Goal: Information Seeking & Learning: Learn about a topic

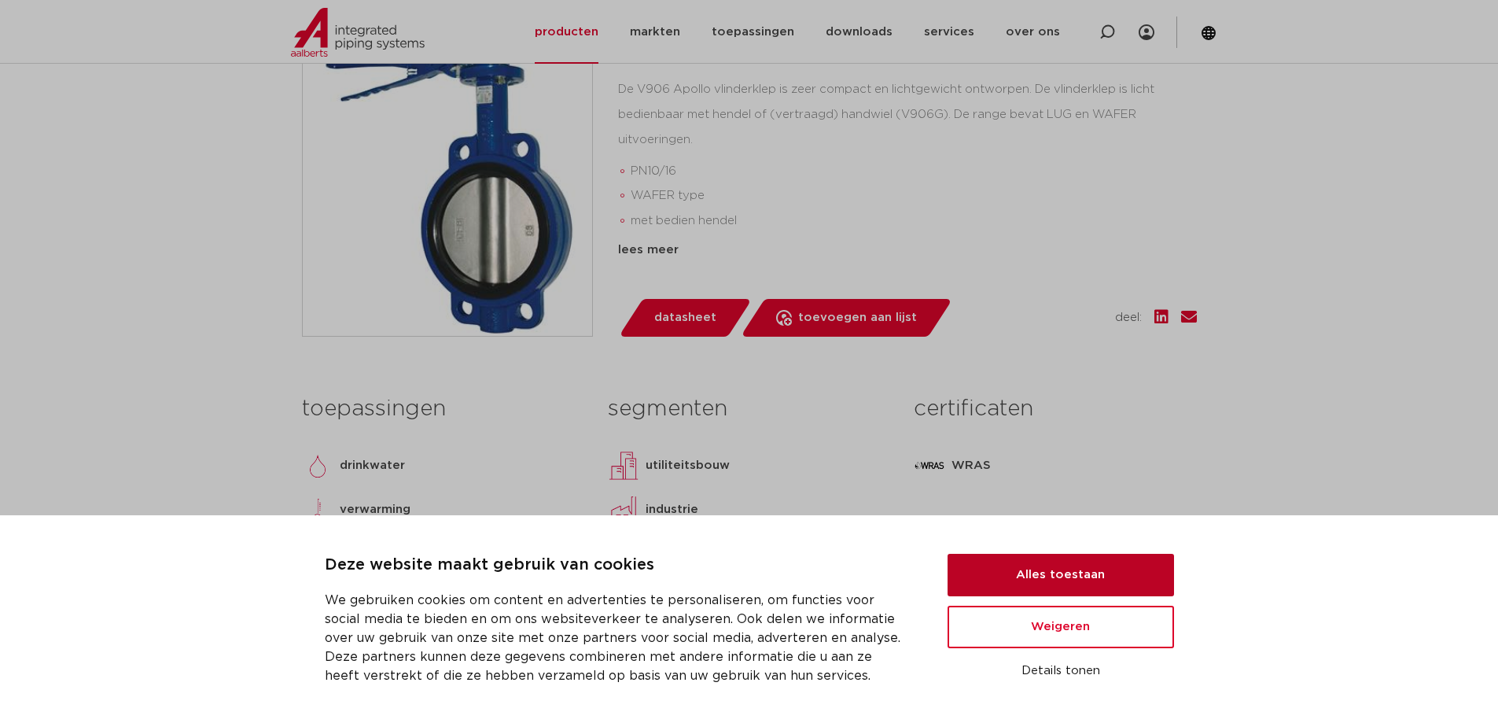
scroll to position [393, 0]
click at [1029, 565] on button "Alles toestaan" at bounding box center [1061, 575] width 226 height 42
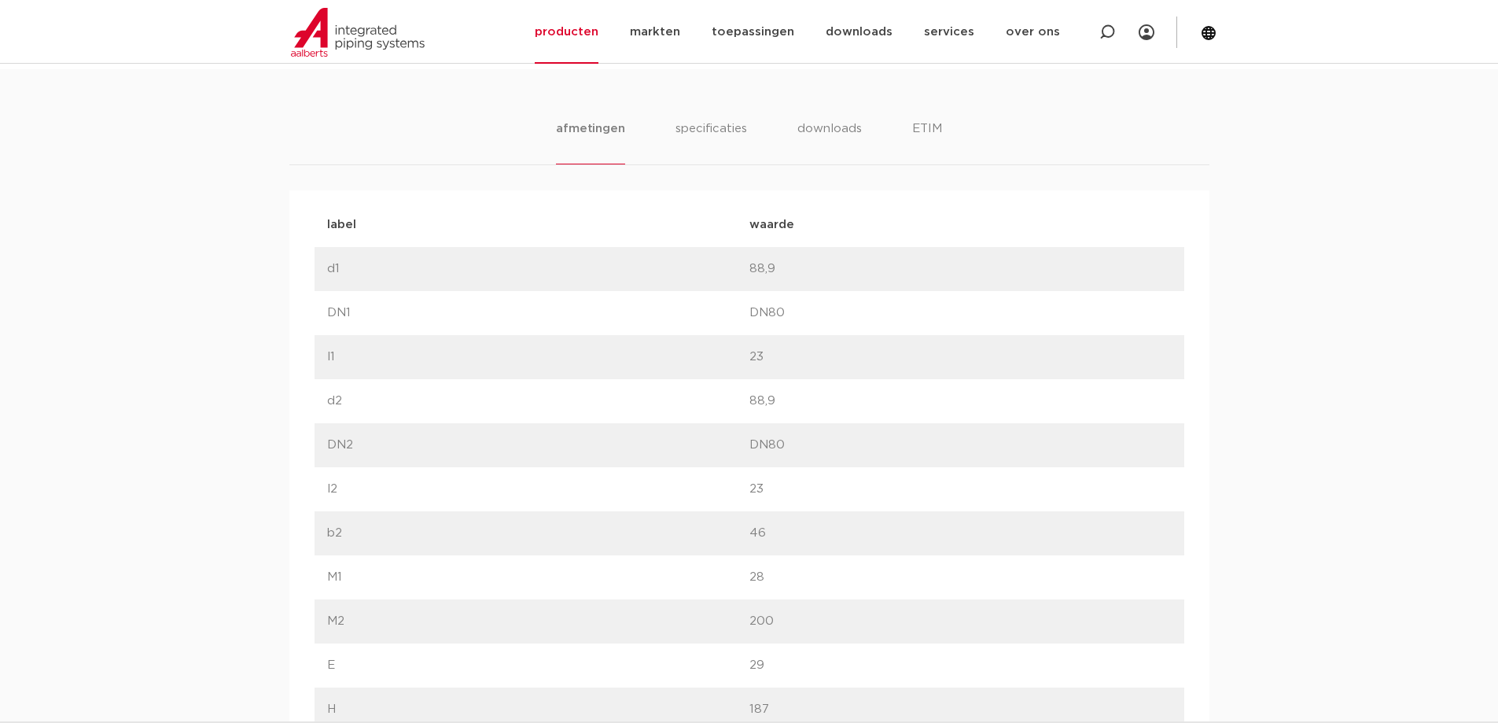
scroll to position [1022, 0]
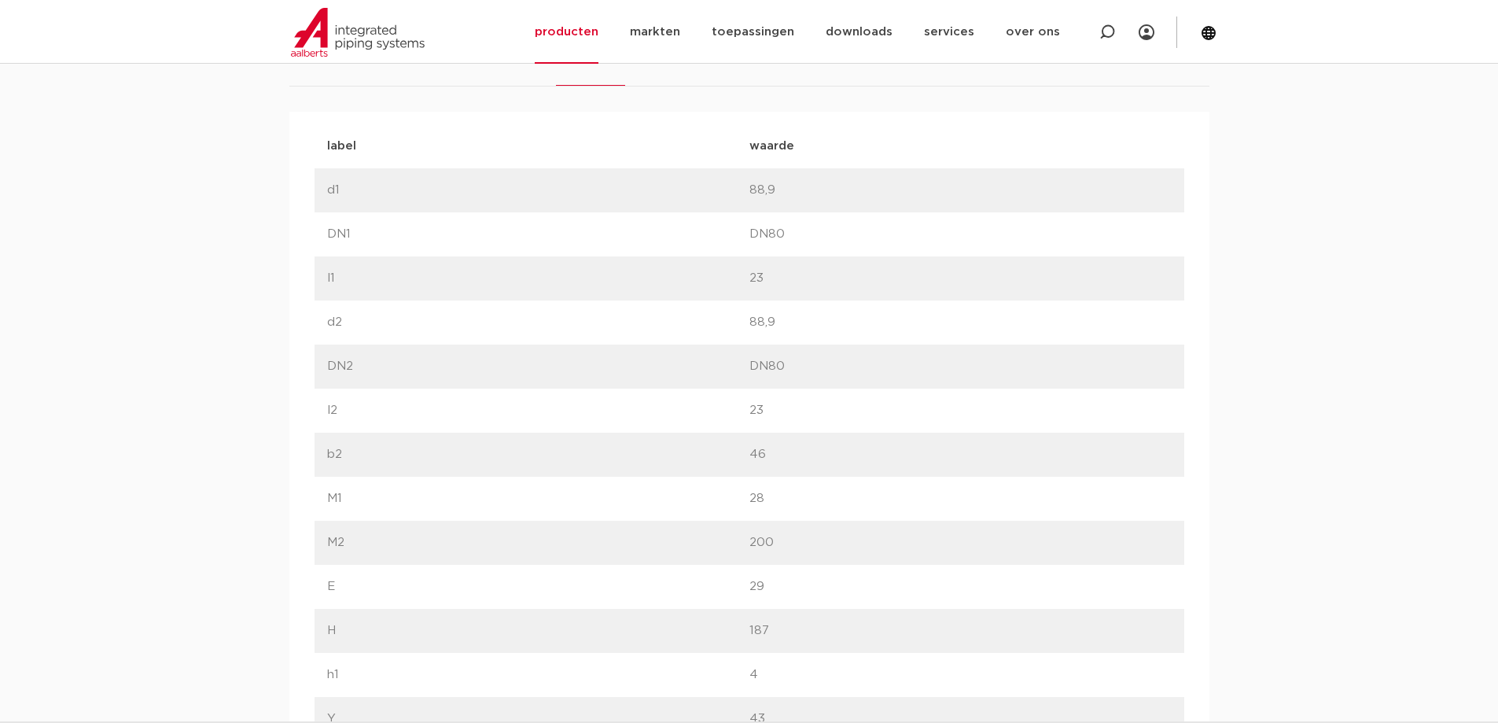
click at [339, 553] on div "label M2 waarde 200" at bounding box center [750, 543] width 870 height 44
click at [342, 486] on div "label M1 waarde 28" at bounding box center [750, 499] width 870 height 44
click at [342, 485] on div "label M1 waarde 28" at bounding box center [750, 499] width 870 height 44
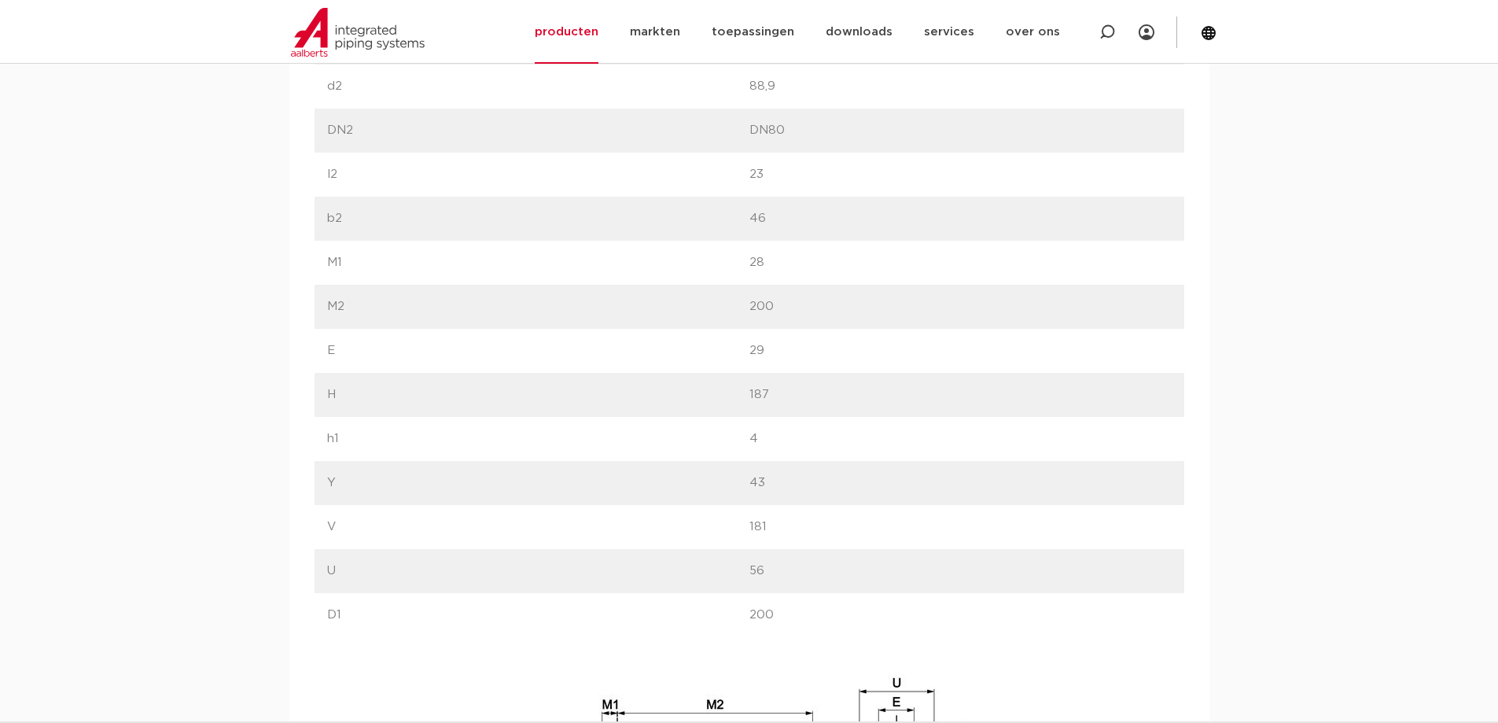
scroll to position [1101, 0]
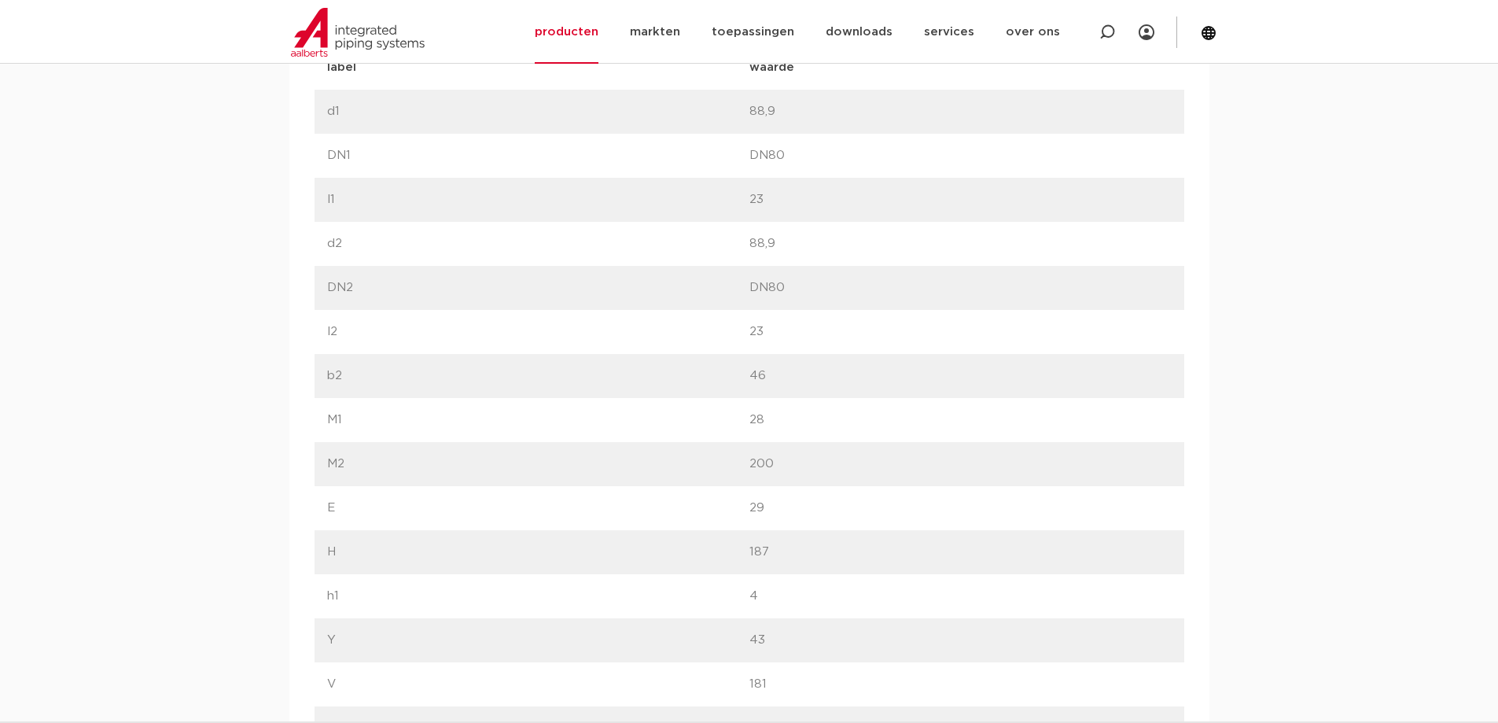
click at [345, 153] on p "DN1" at bounding box center [538, 155] width 422 height 19
click at [356, 280] on p "DN2" at bounding box center [538, 287] width 422 height 19
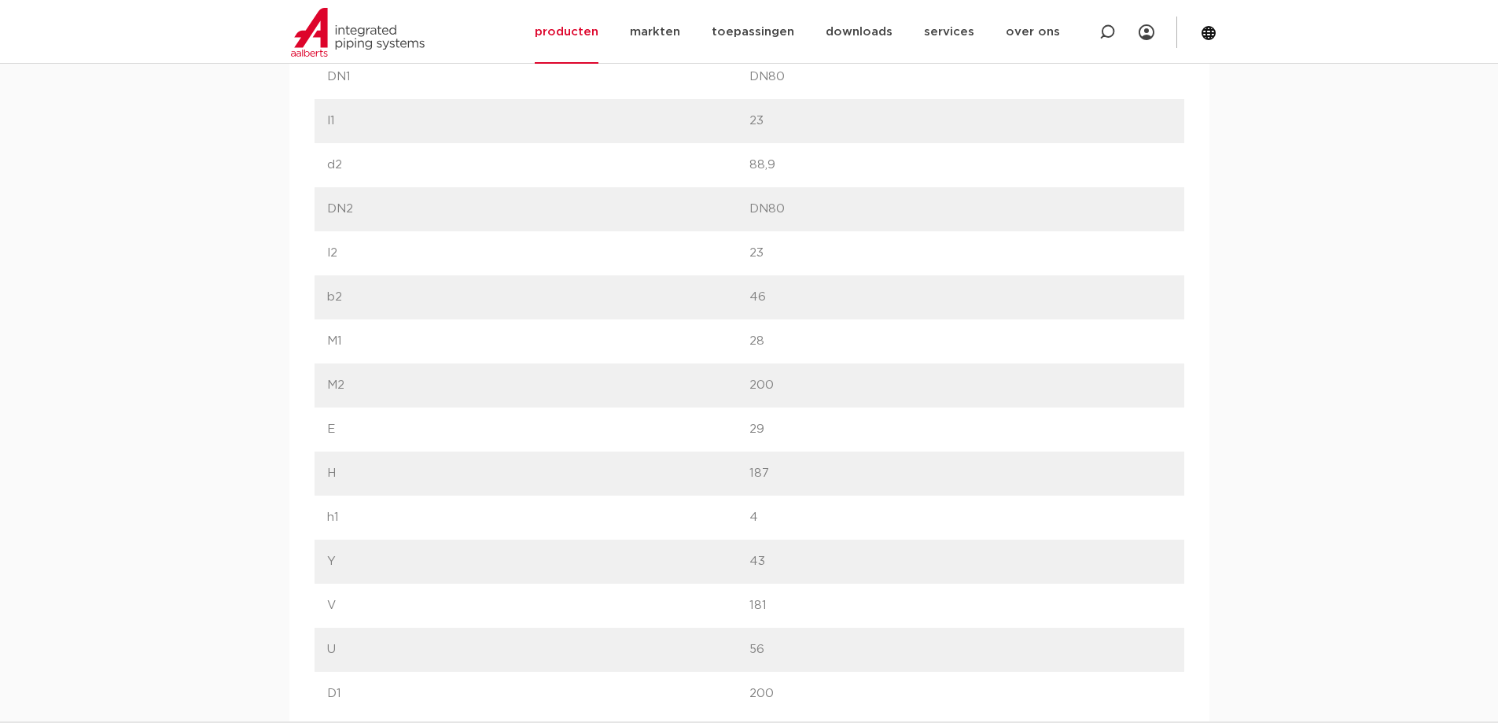
scroll to position [708, 0]
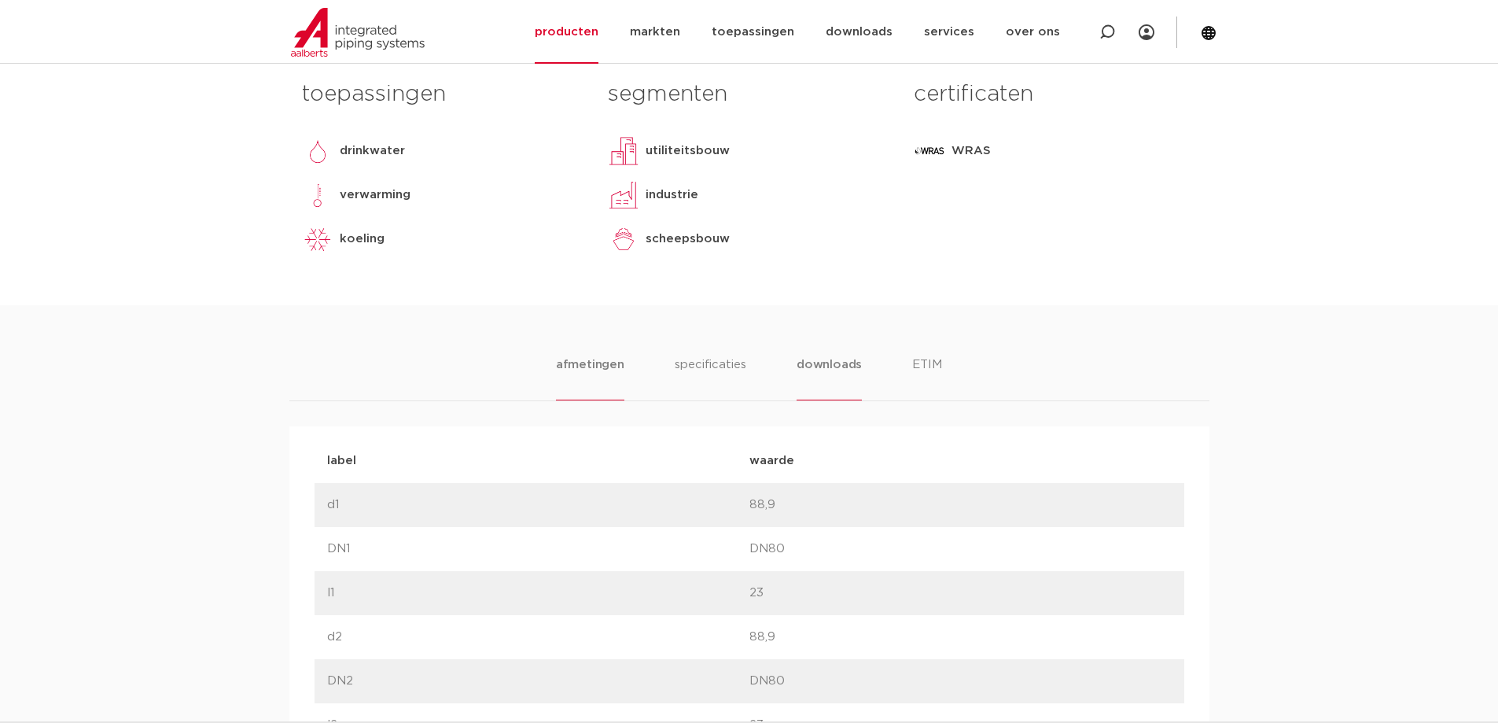
click at [803, 371] on li "downloads" at bounding box center [829, 377] width 65 height 45
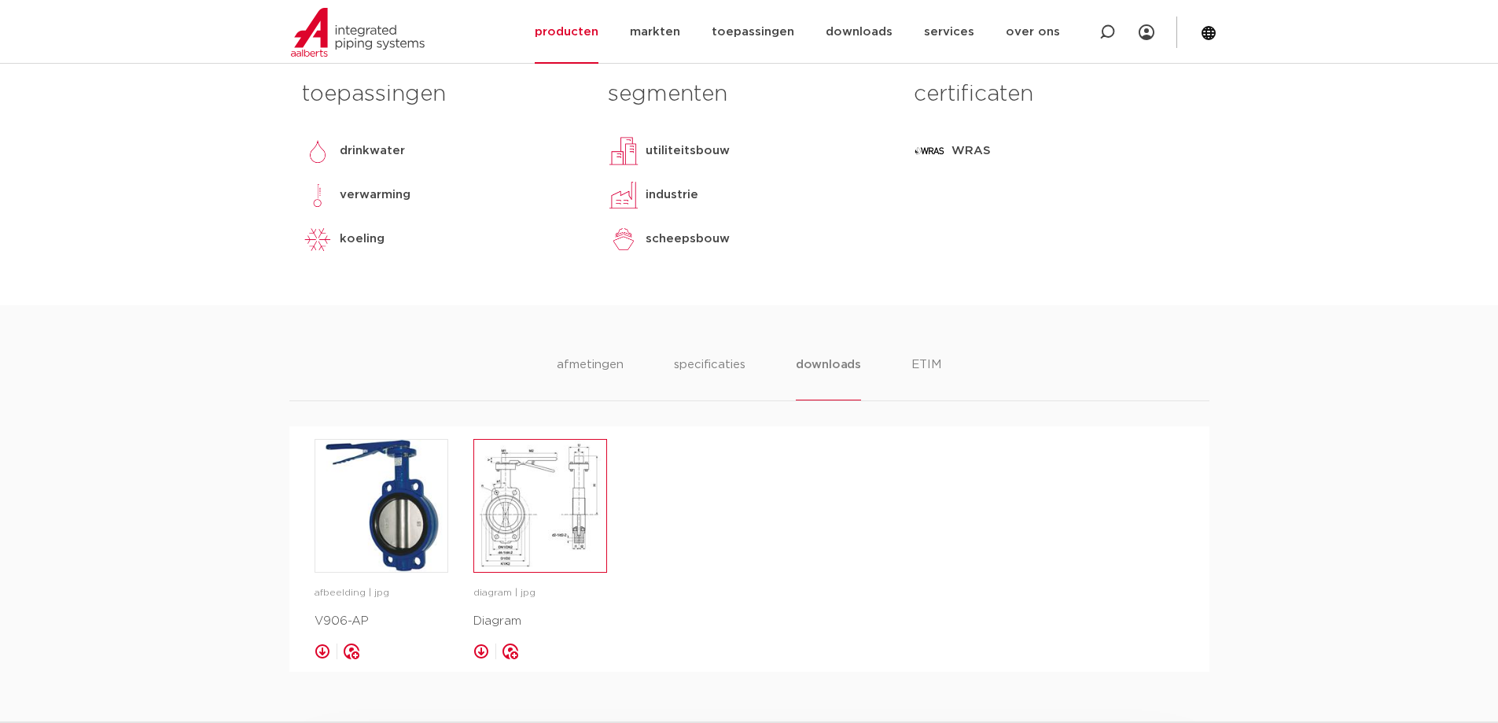
click at [556, 507] on img at bounding box center [540, 506] width 132 height 132
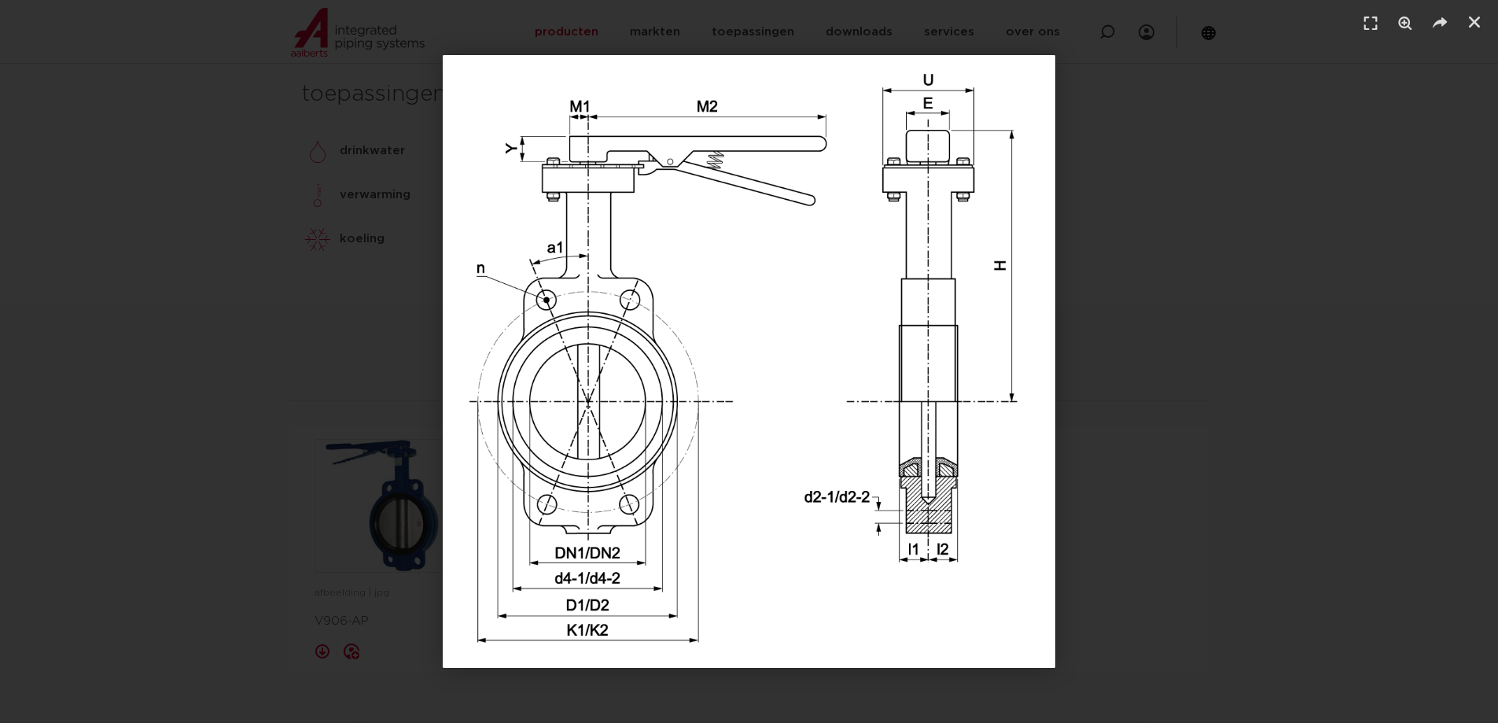
click at [1220, 499] on div "1 / 1" at bounding box center [749, 361] width 1388 height 613
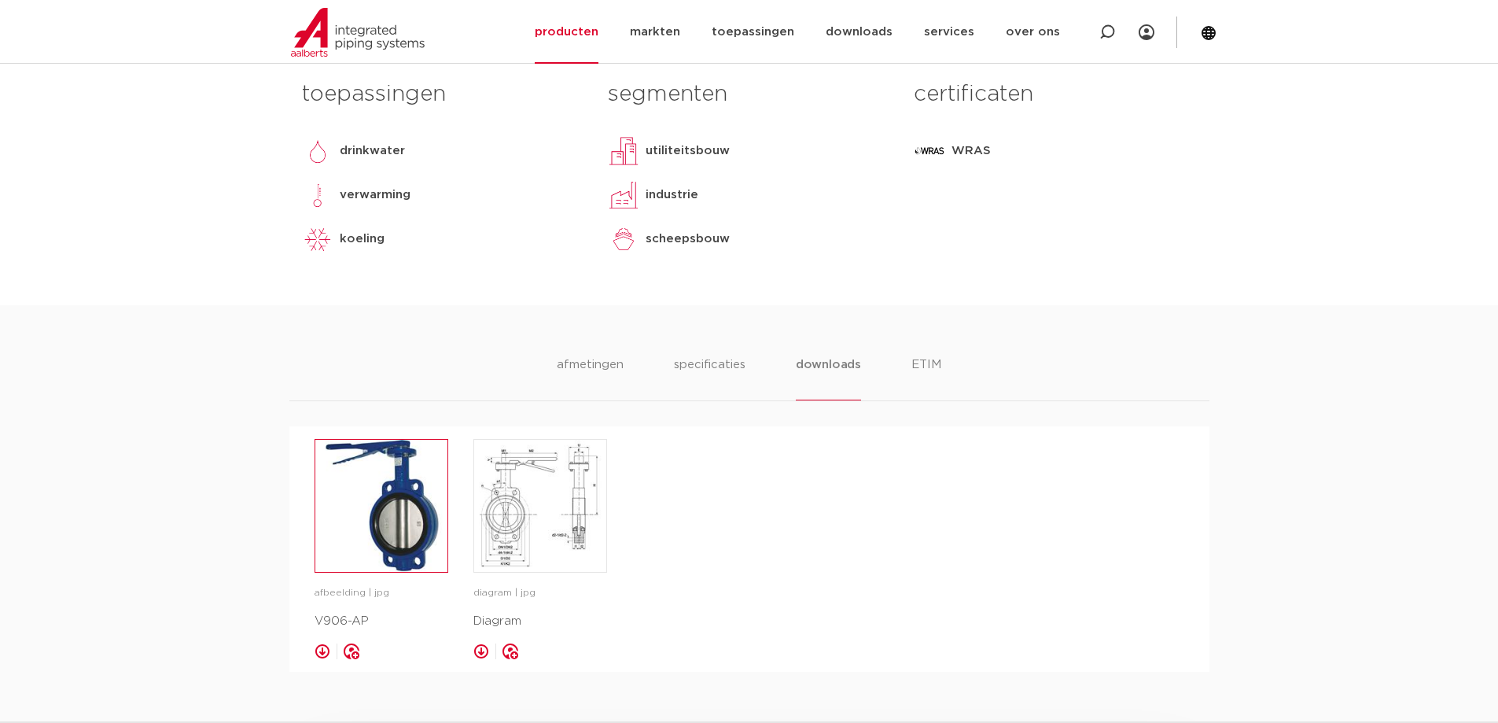
click at [339, 543] on img at bounding box center [381, 506] width 132 height 132
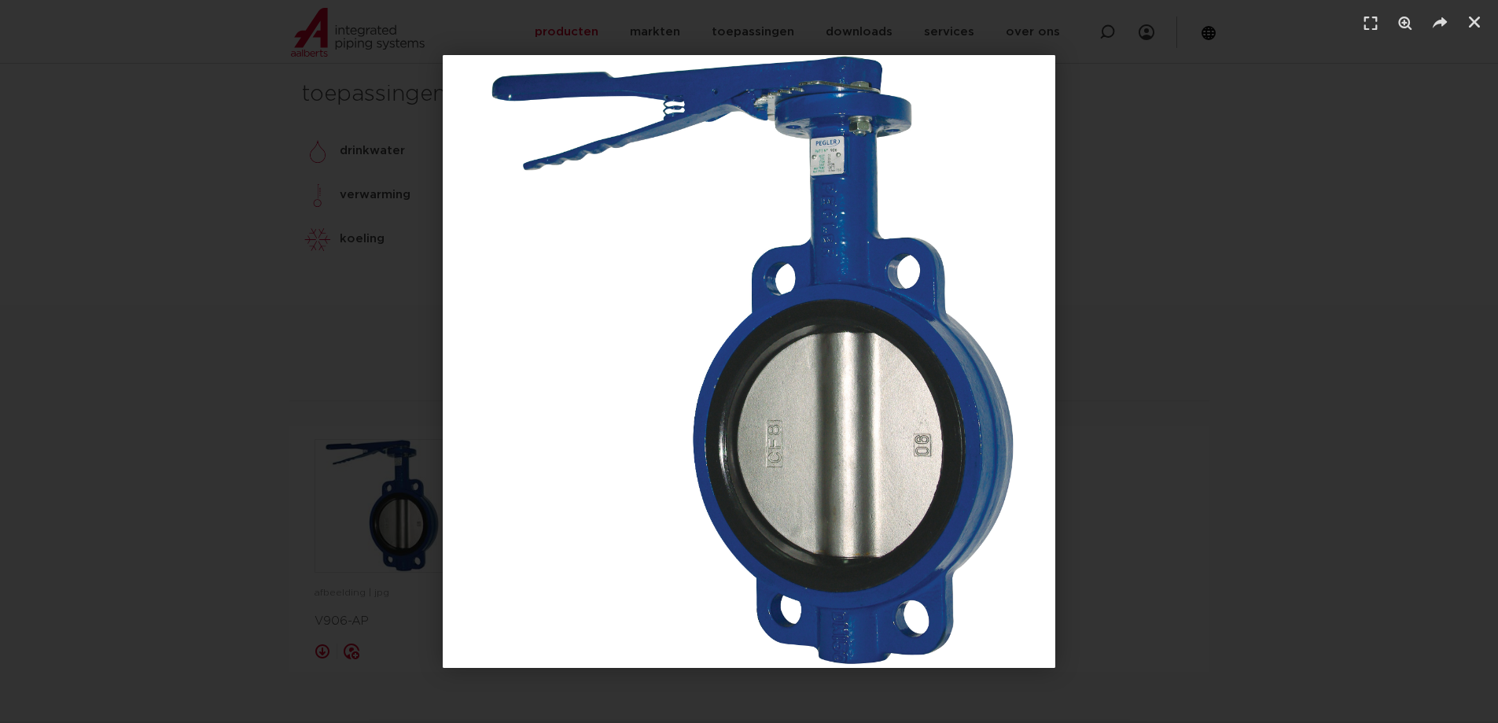
click at [1248, 488] on div "1 / 1" at bounding box center [749, 361] width 1388 height 613
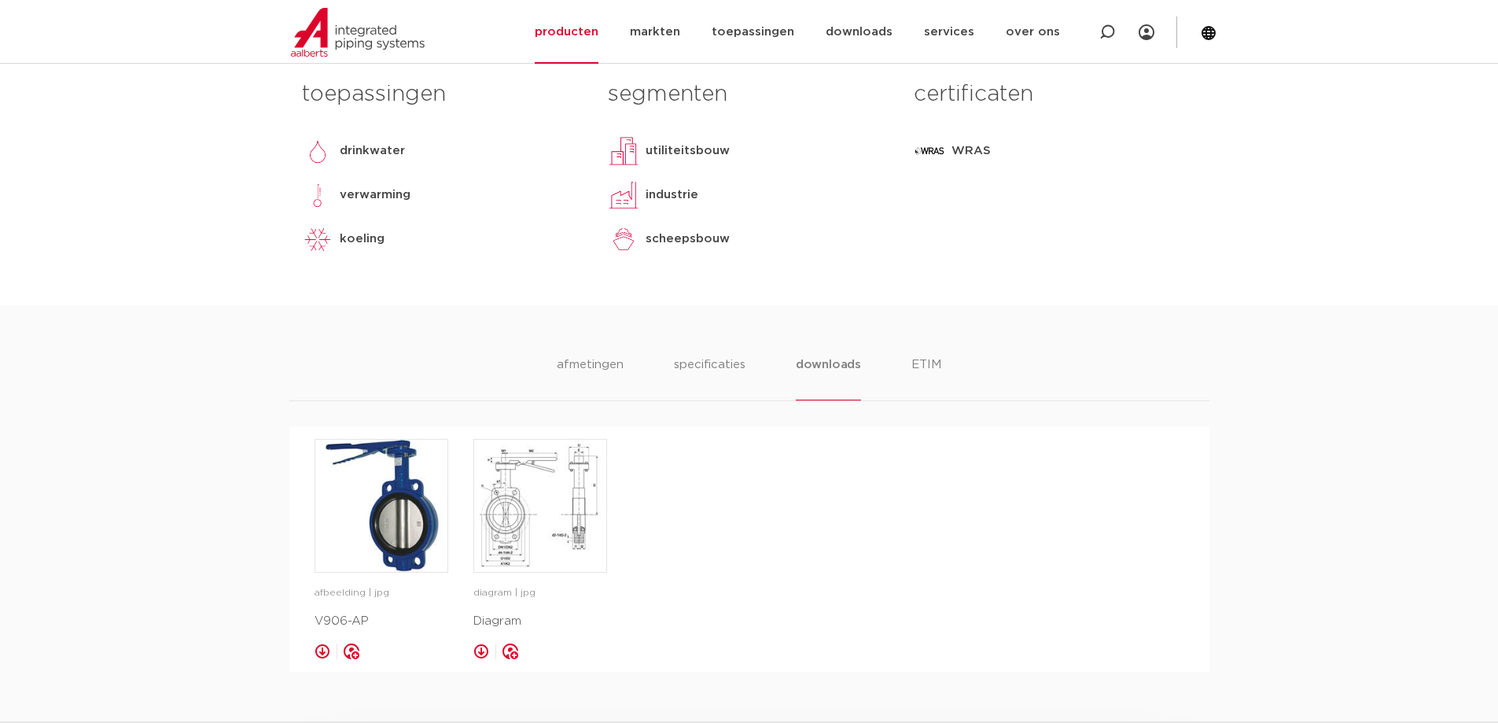
click at [628, 366] on ul "afmetingen specificaties downloads ETIM" at bounding box center [749, 377] width 385 height 45
click at [614, 366] on li "afmetingen" at bounding box center [590, 377] width 68 height 45
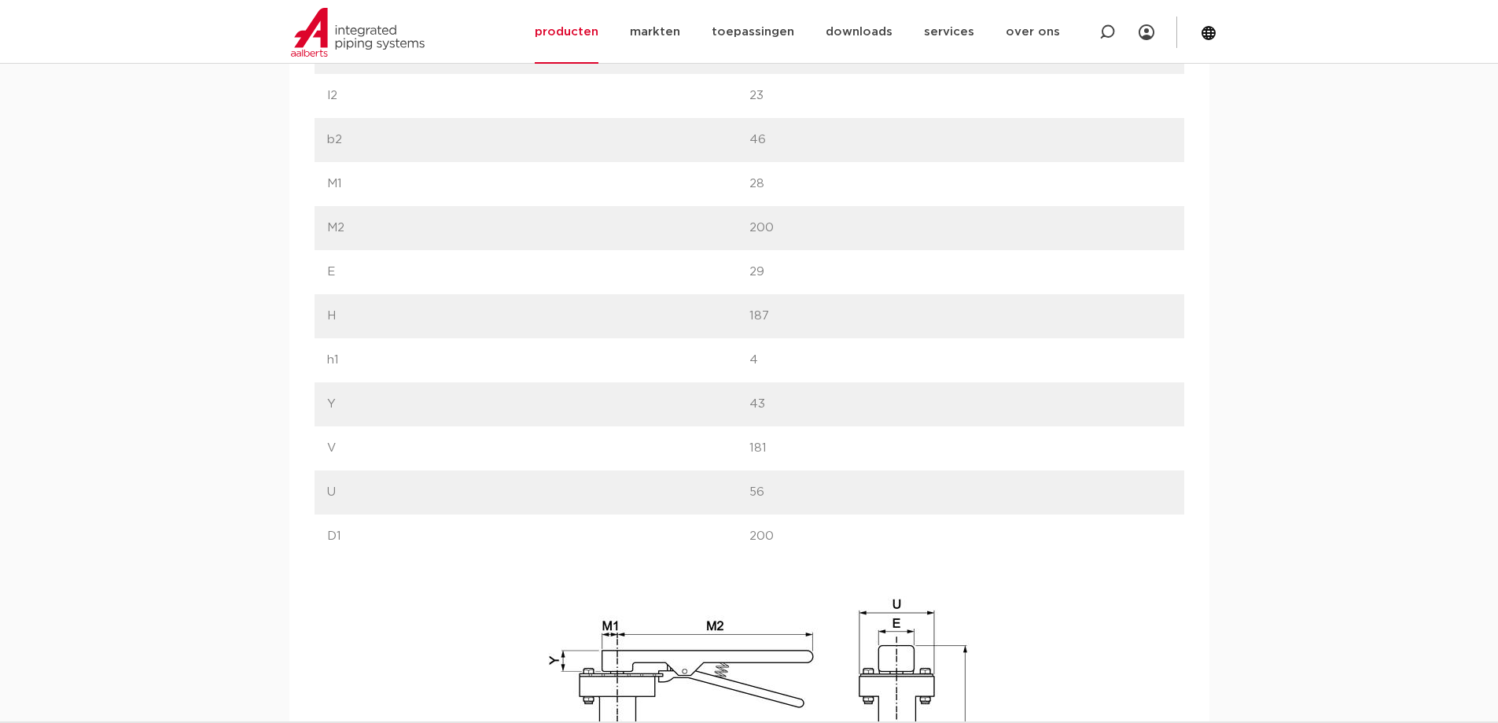
scroll to position [1101, 0]
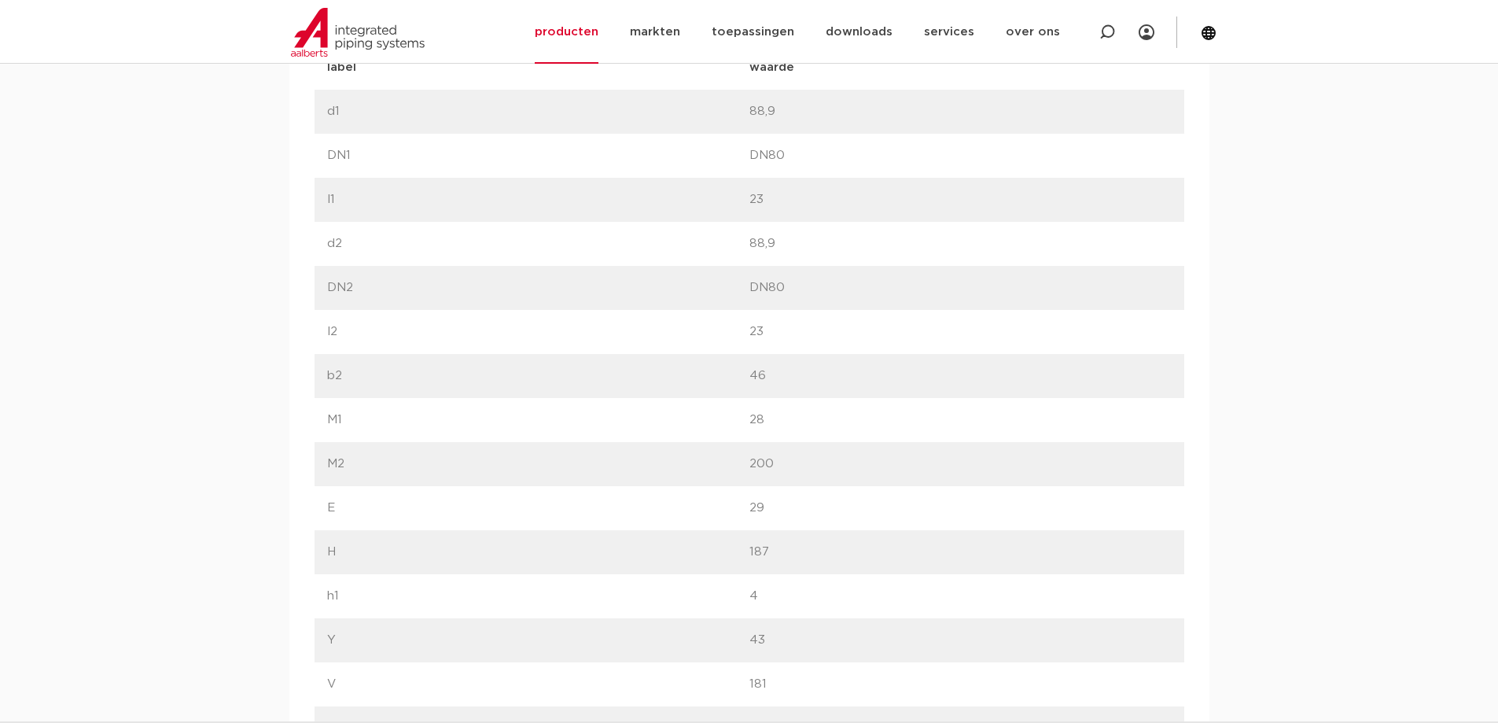
click at [342, 333] on p "l2" at bounding box center [538, 331] width 422 height 19
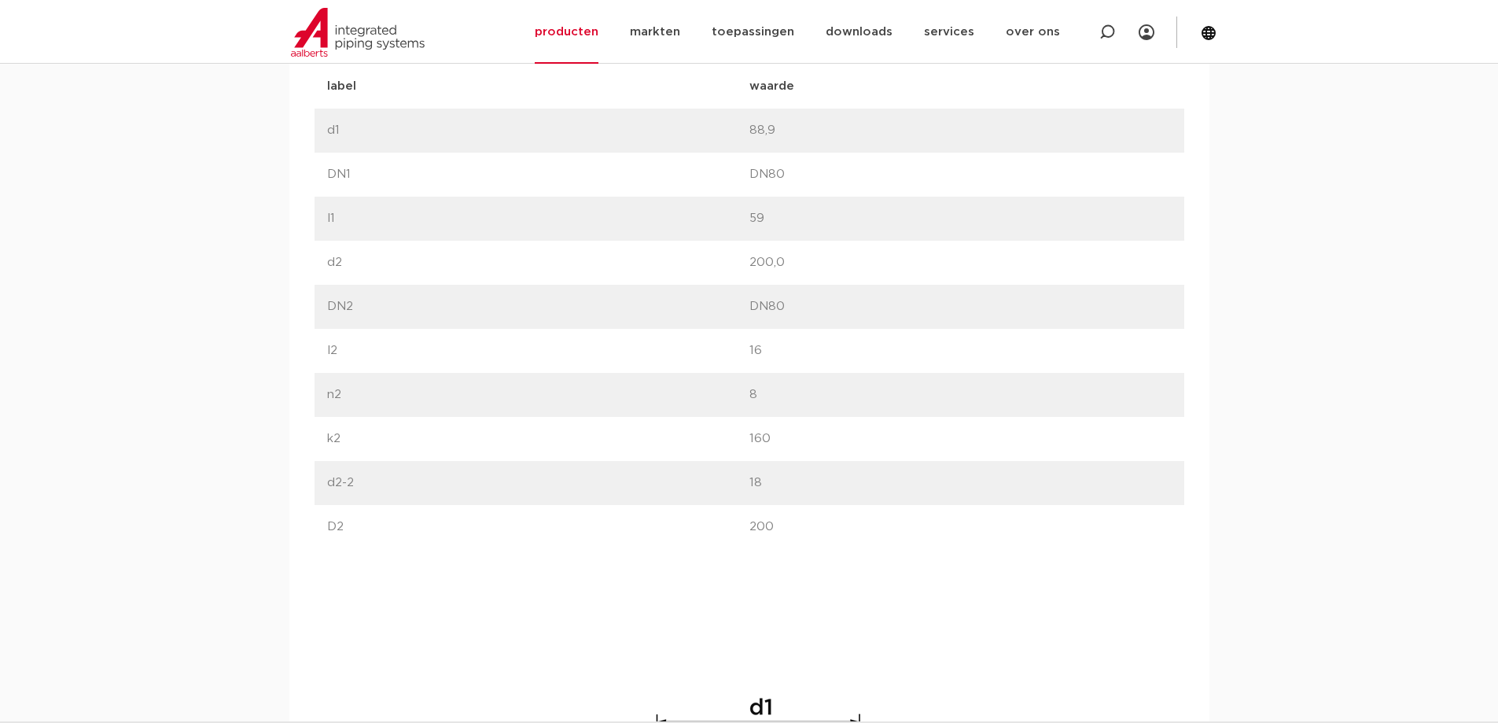
scroll to position [944, 0]
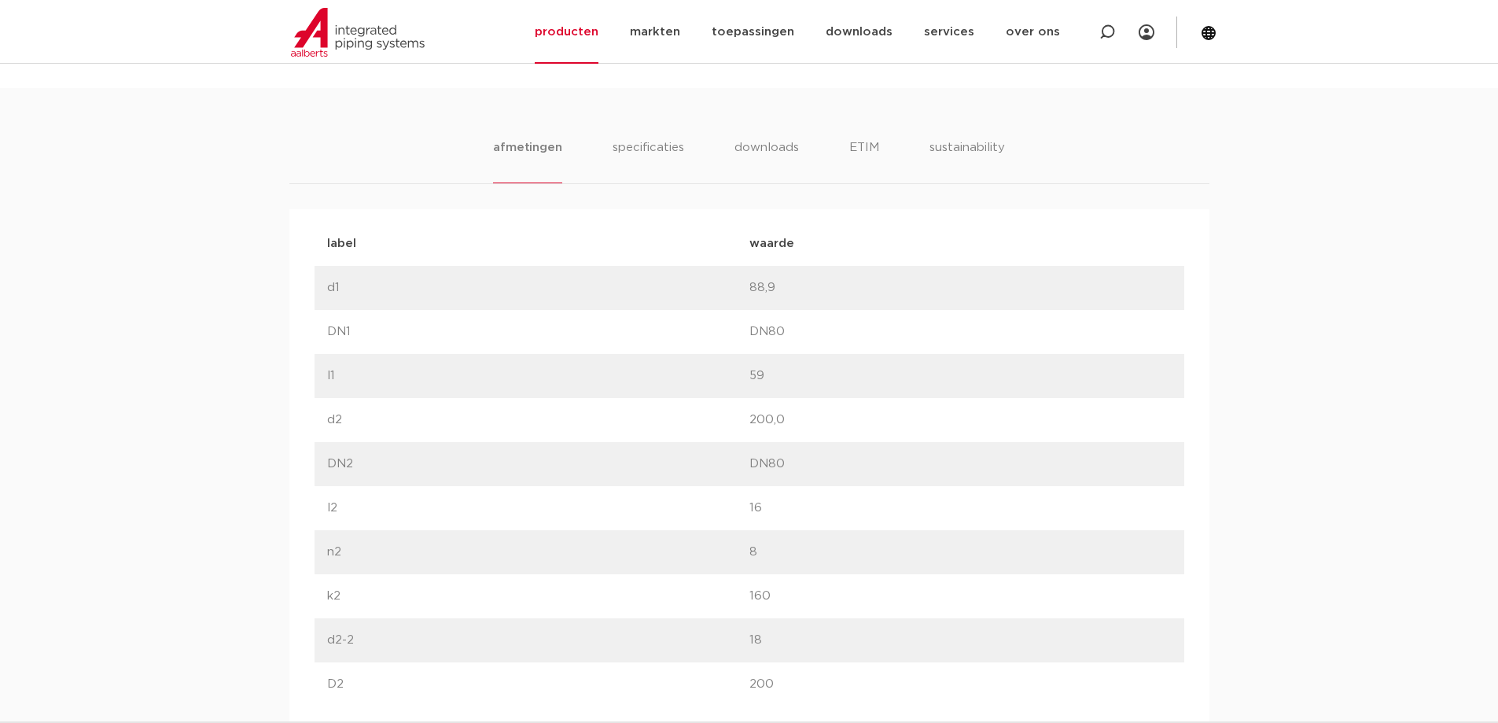
click at [738, 637] on p "d2-2" at bounding box center [538, 640] width 422 height 19
click at [754, 637] on p "18" at bounding box center [960, 640] width 422 height 19
click at [346, 465] on p "DN2" at bounding box center [538, 464] width 422 height 19
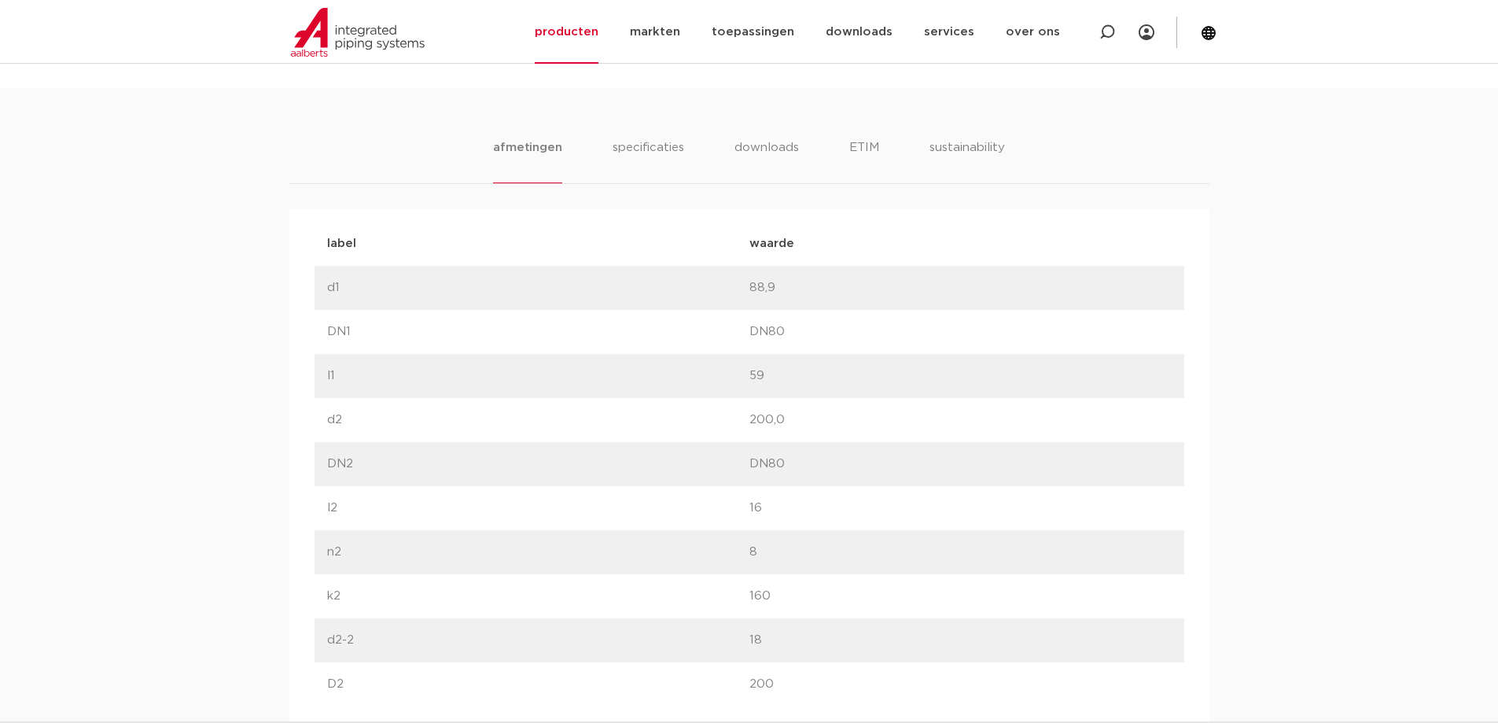
click at [346, 465] on p "DN2" at bounding box center [538, 464] width 422 height 19
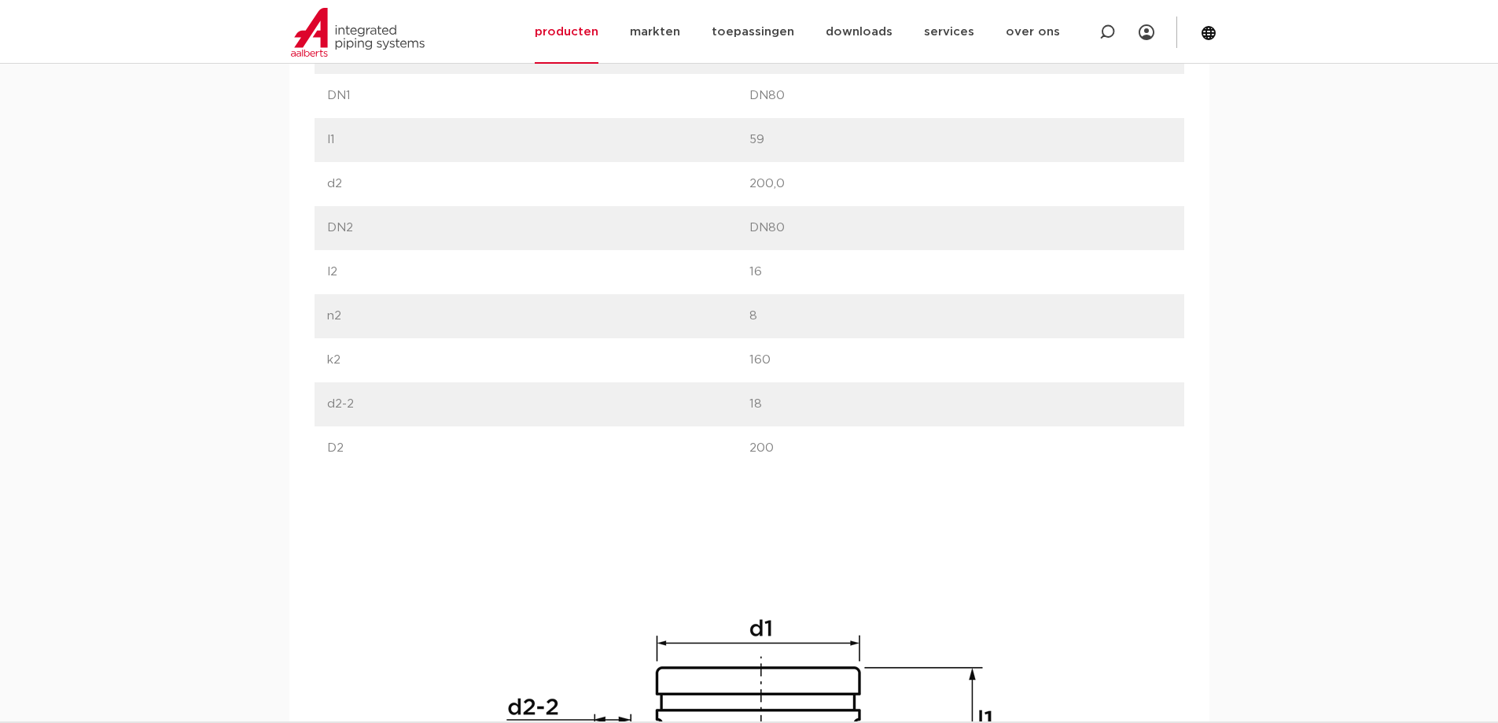
scroll to position [1415, 0]
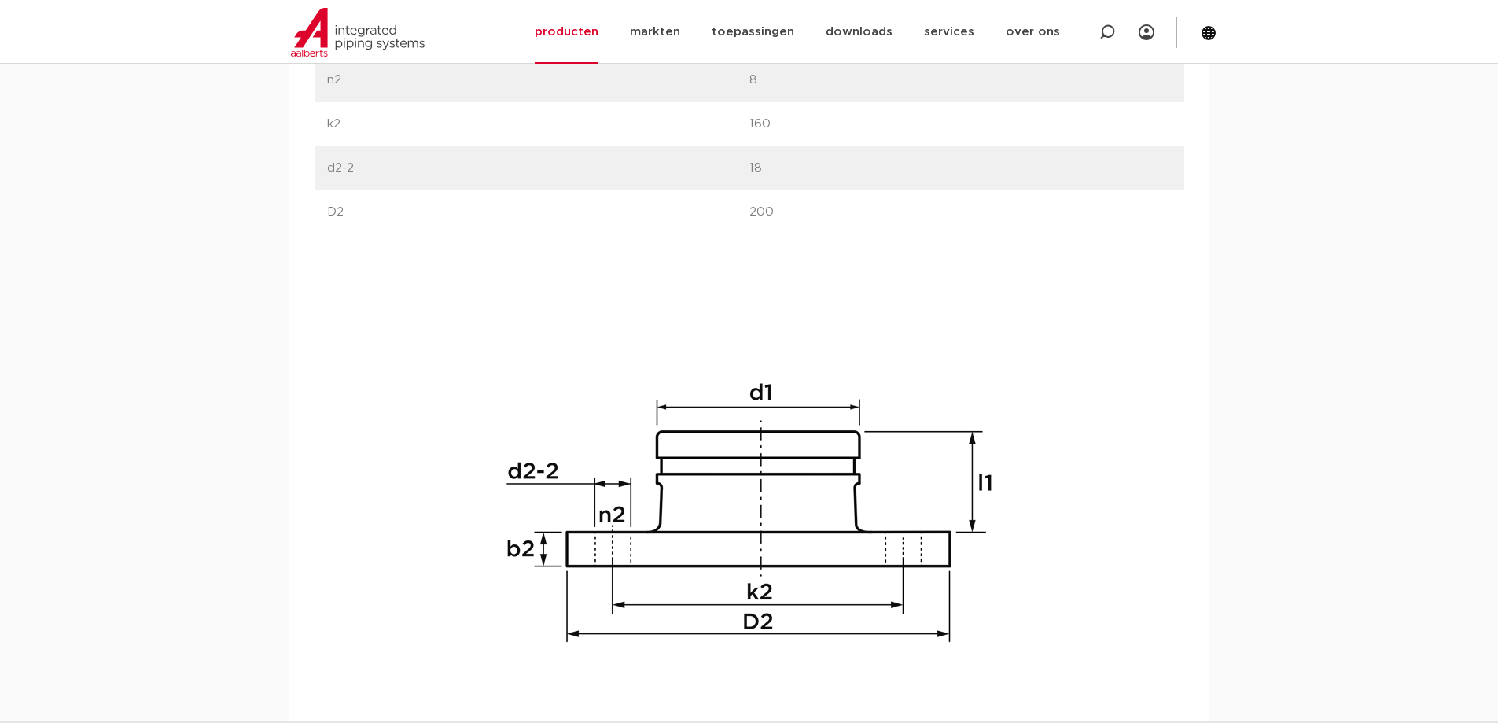
click at [353, 164] on p "d2-2" at bounding box center [538, 168] width 422 height 19
click at [345, 167] on p "d2-2" at bounding box center [538, 168] width 422 height 19
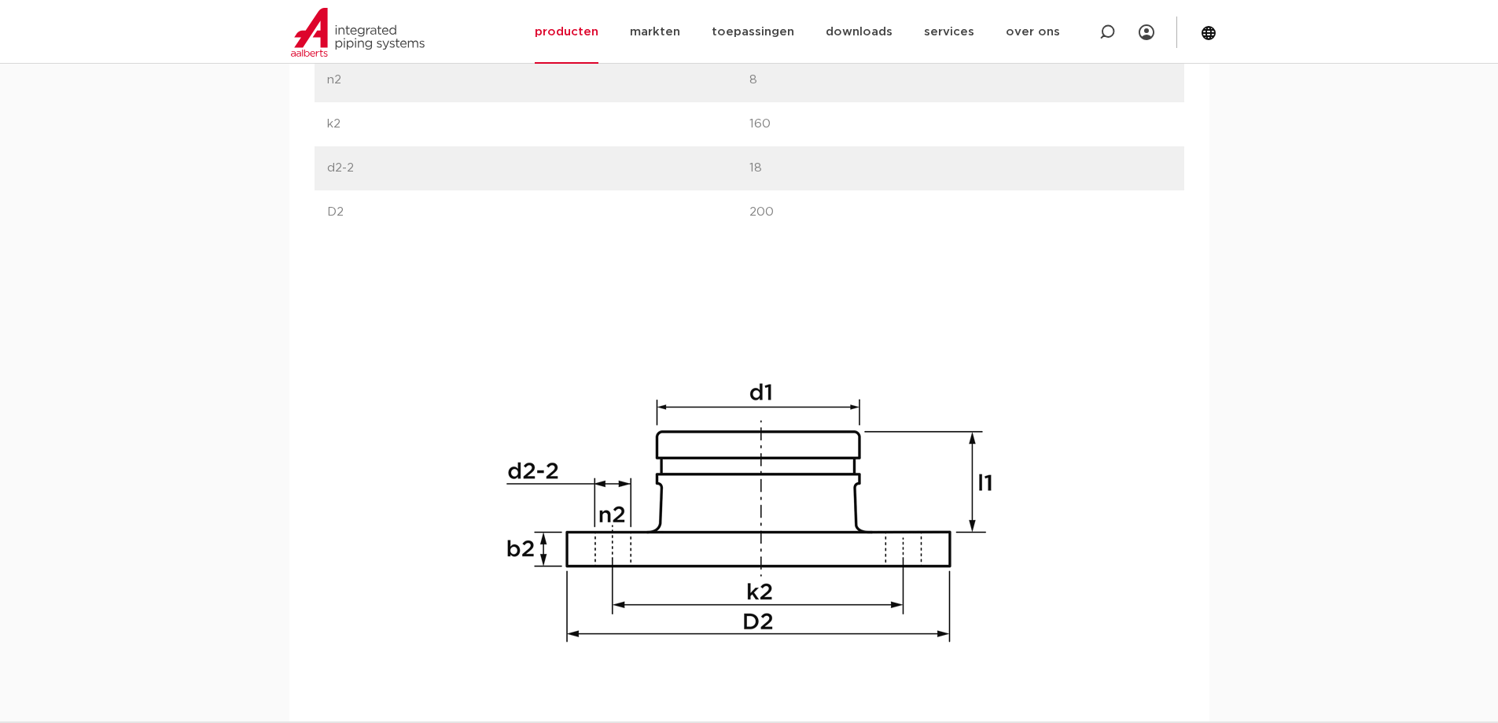
click at [345, 167] on p "d2-2" at bounding box center [538, 168] width 422 height 19
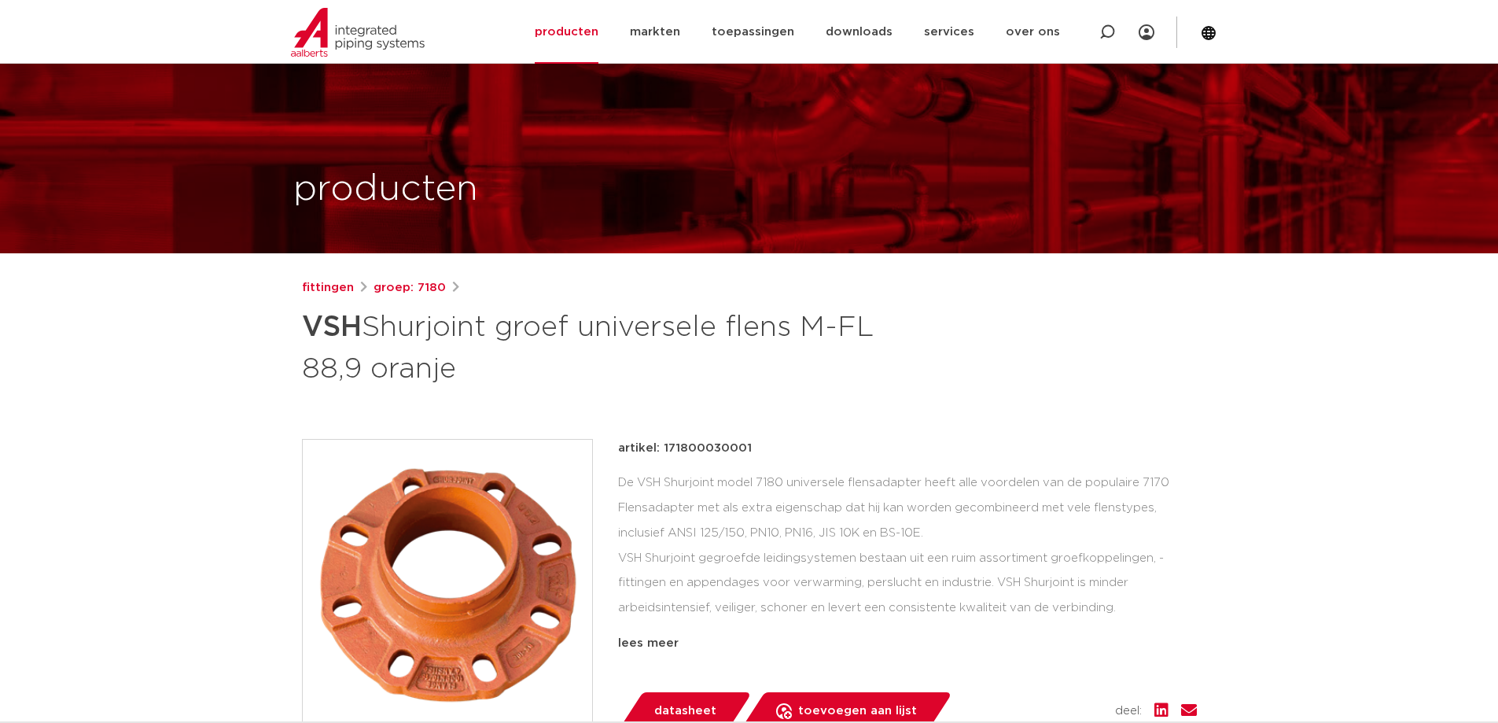
scroll to position [629, 0]
